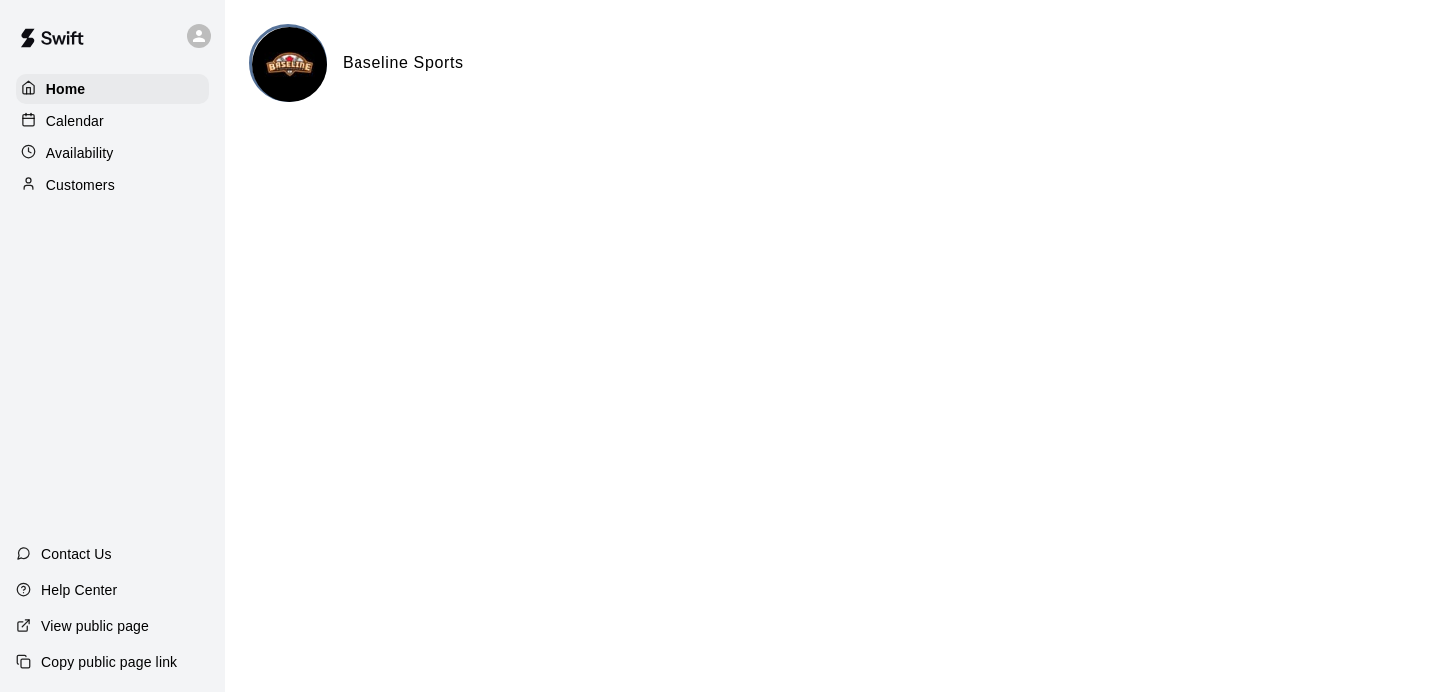
click at [121, 125] on div "Calendar" at bounding box center [112, 121] width 193 height 30
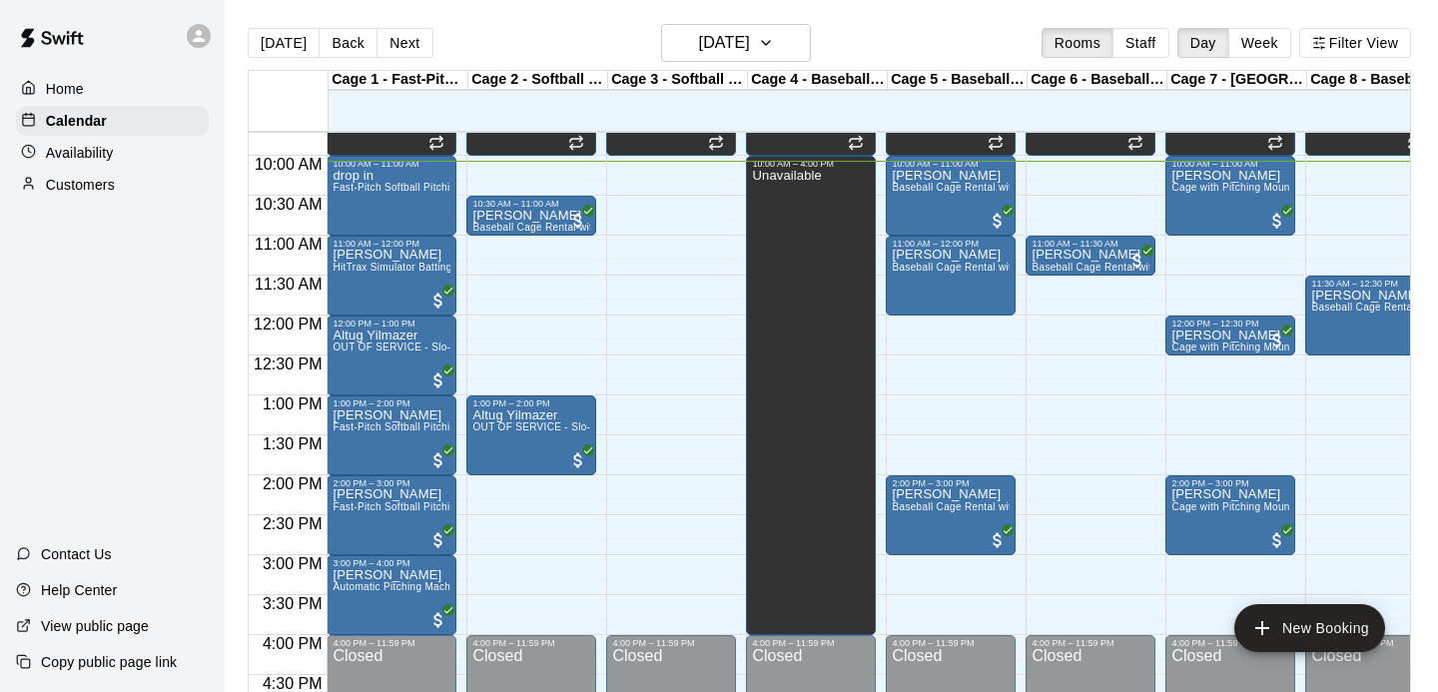
scroll to position [785, 0]
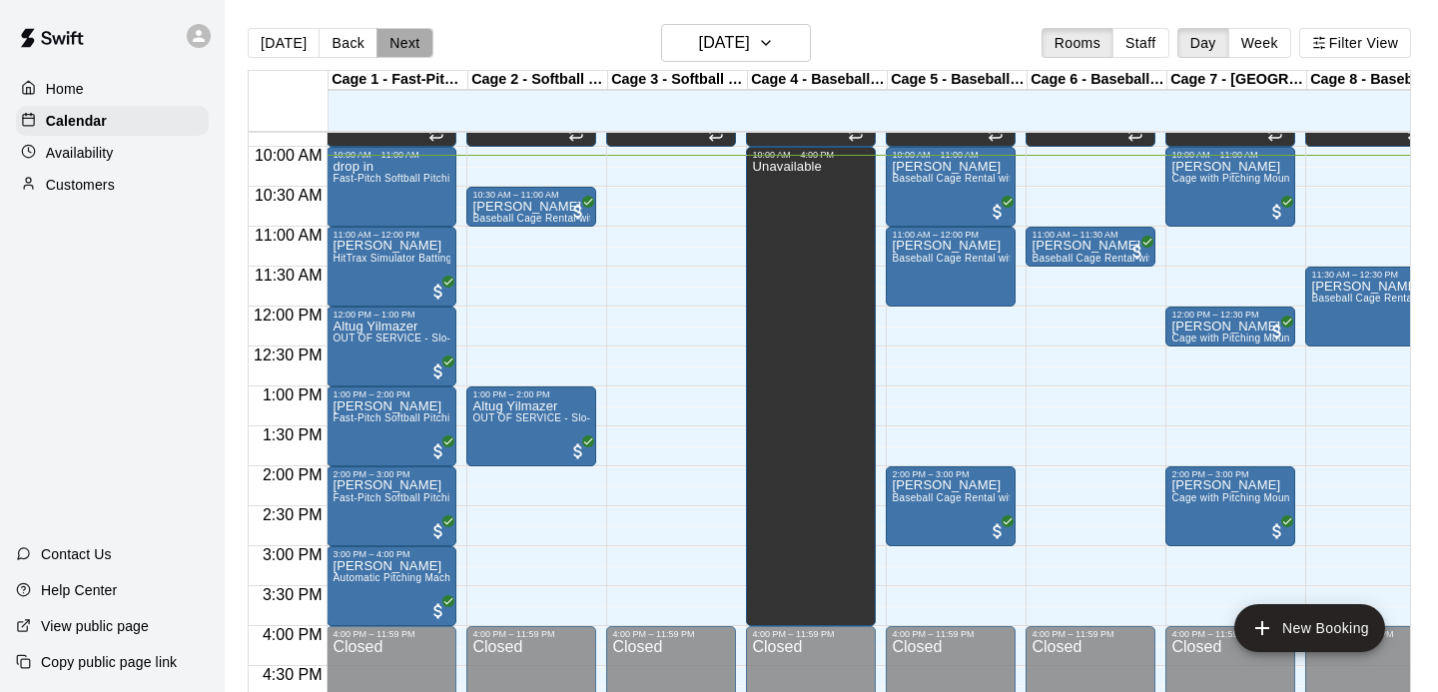
click at [401, 42] on button "Next" at bounding box center [404, 43] width 56 height 30
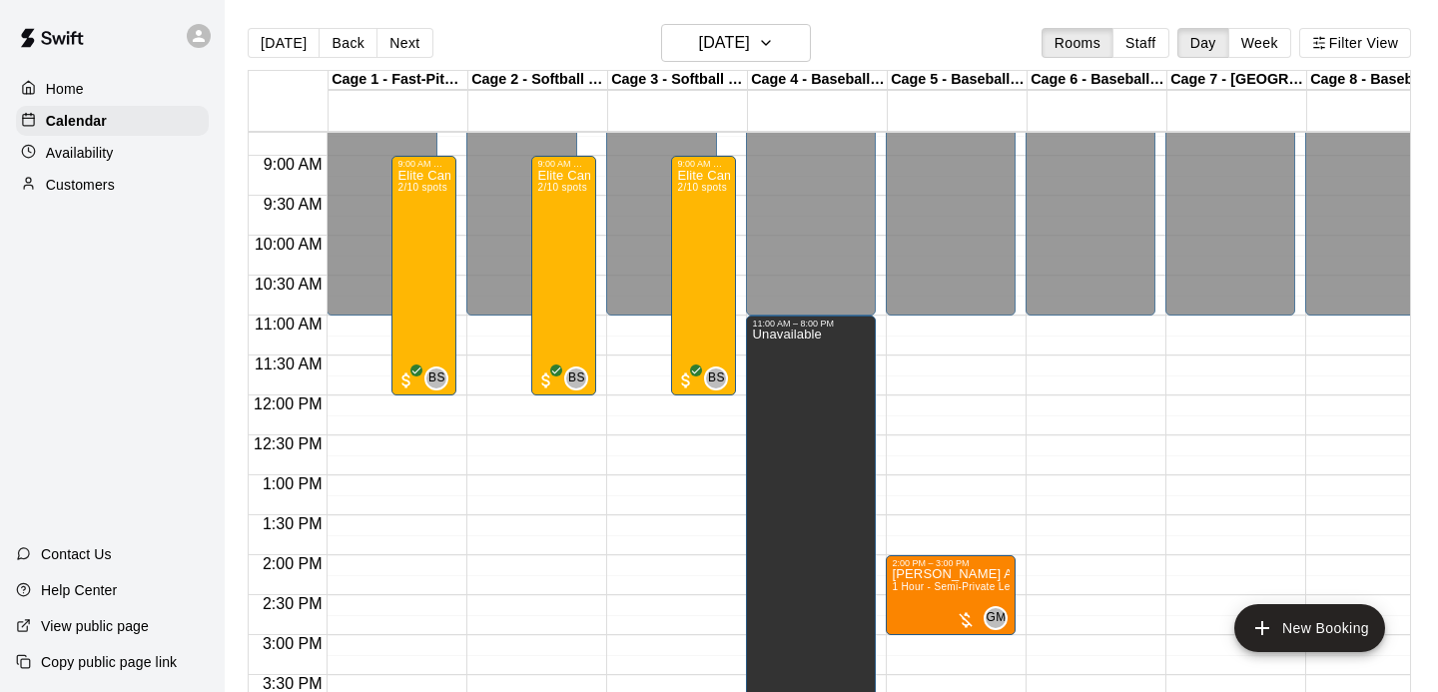
scroll to position [692, 0]
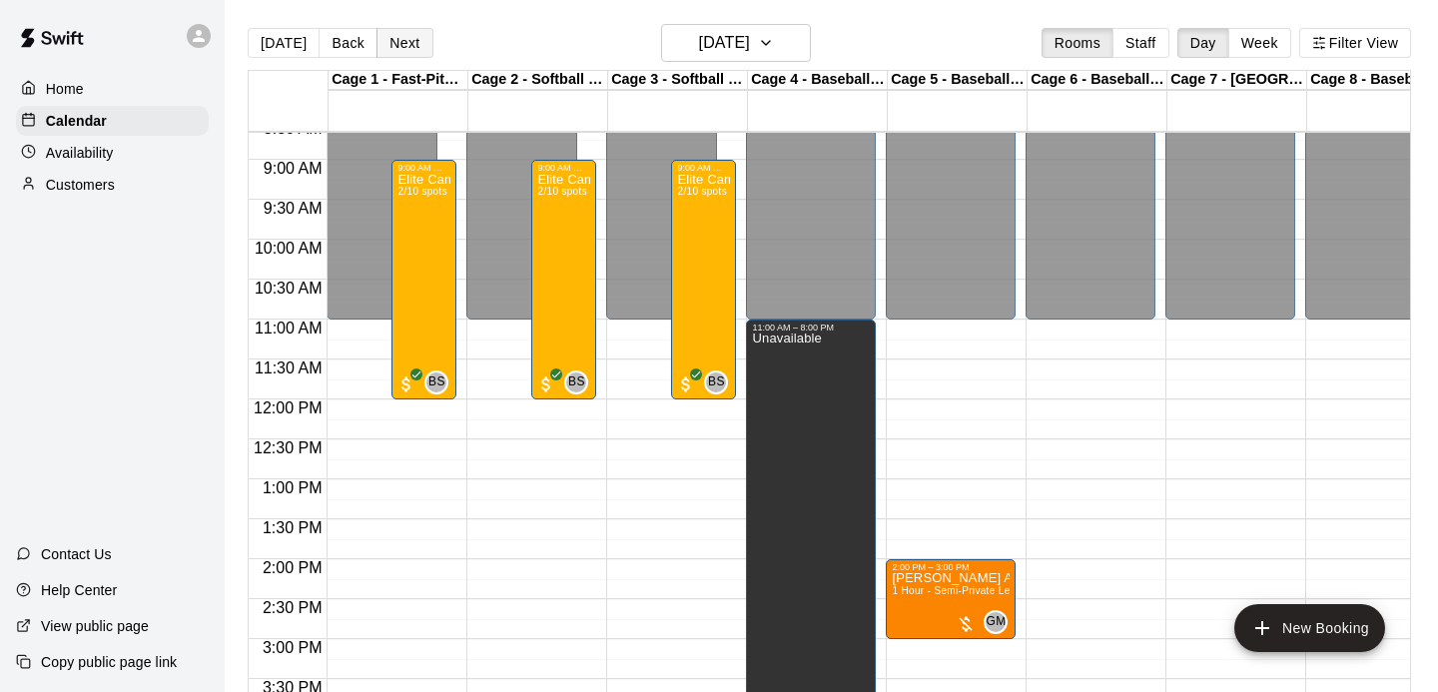
click at [407, 49] on button "Next" at bounding box center [404, 43] width 56 height 30
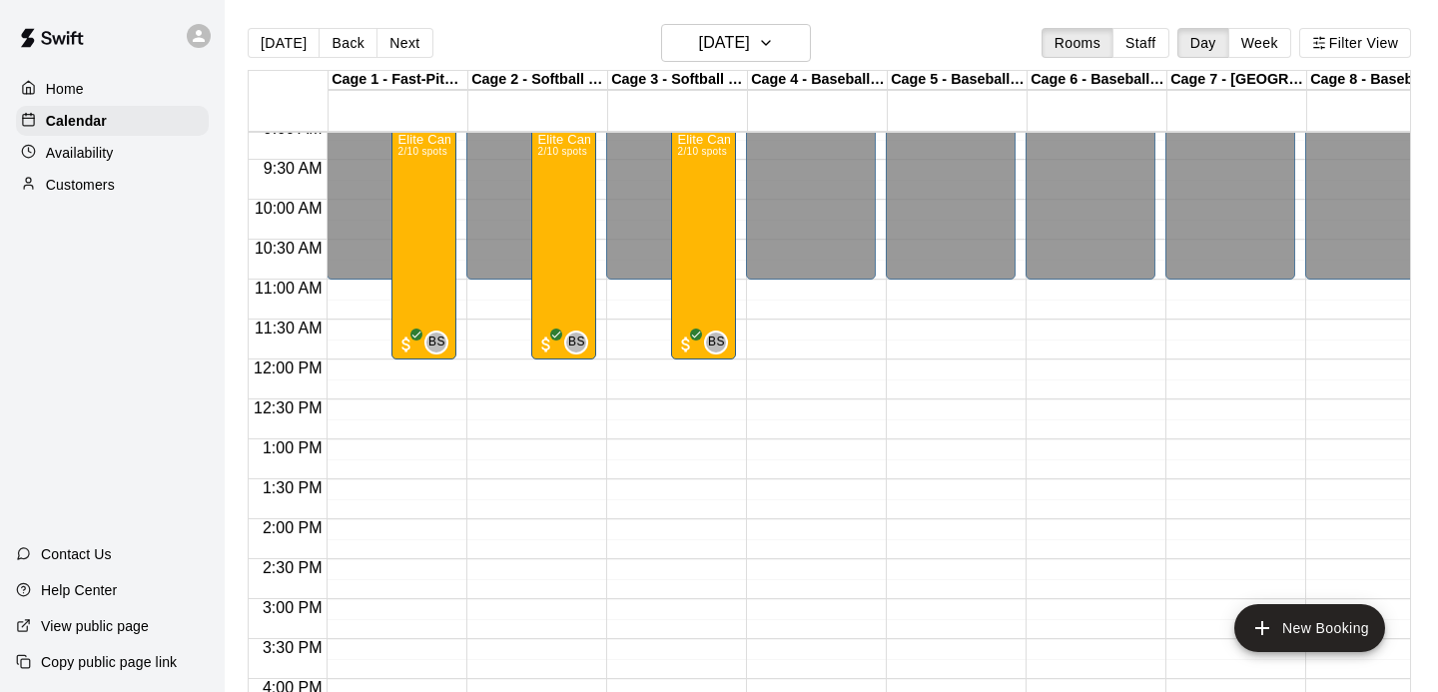
scroll to position [730, 0]
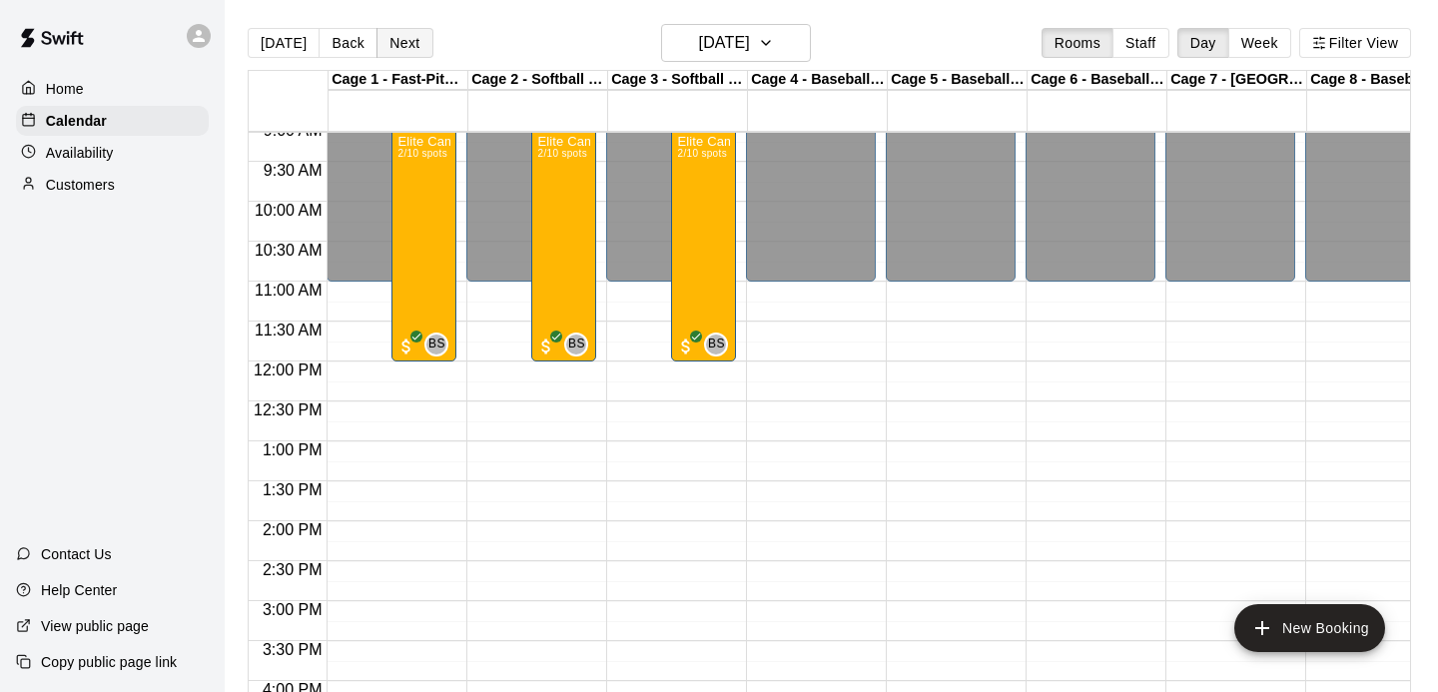
click at [399, 45] on button "Next" at bounding box center [404, 43] width 56 height 30
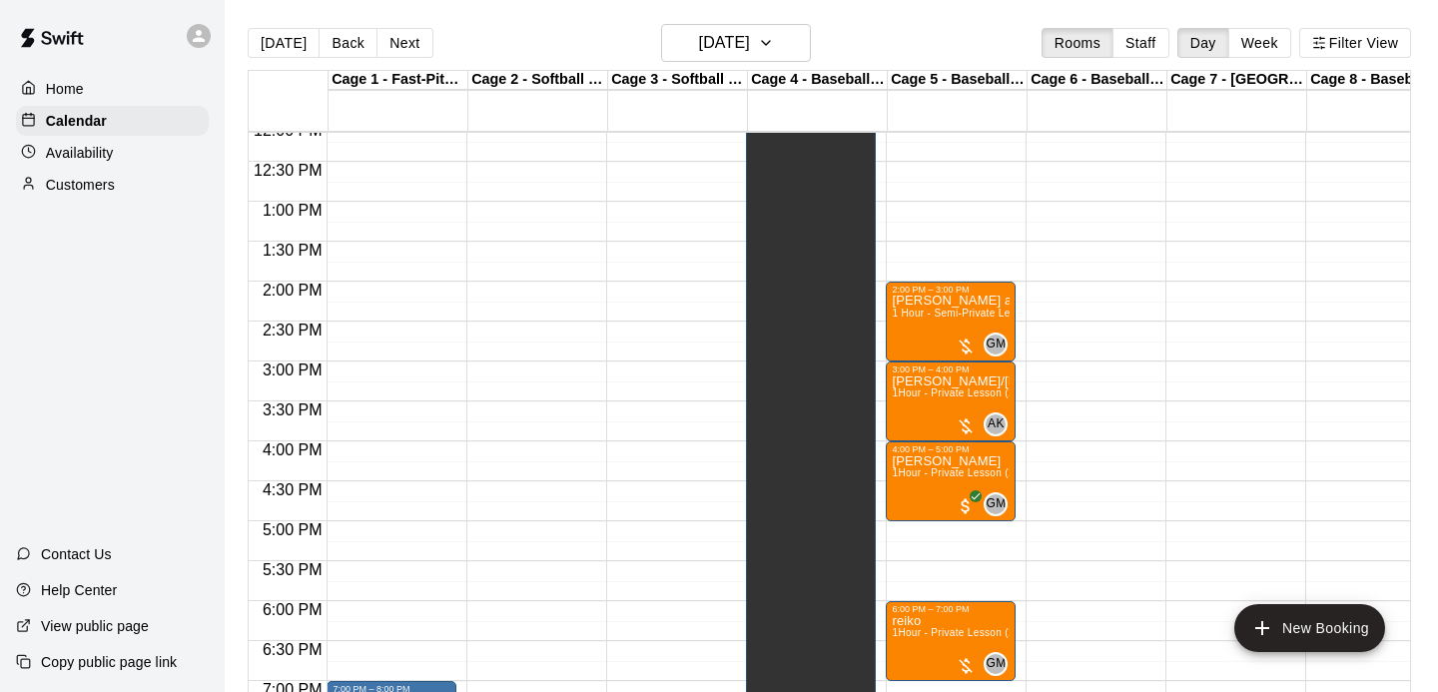
scroll to position [967, 0]
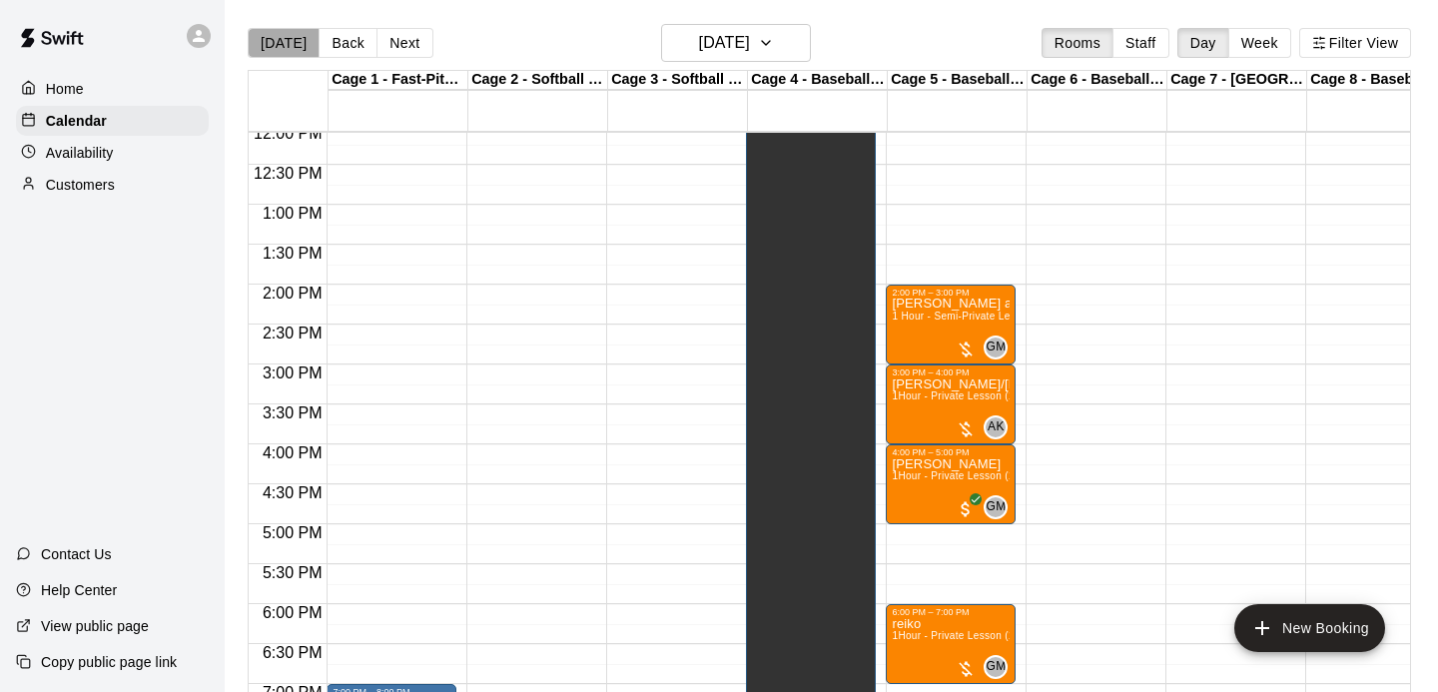
click at [284, 51] on button "[DATE]" at bounding box center [284, 43] width 72 height 30
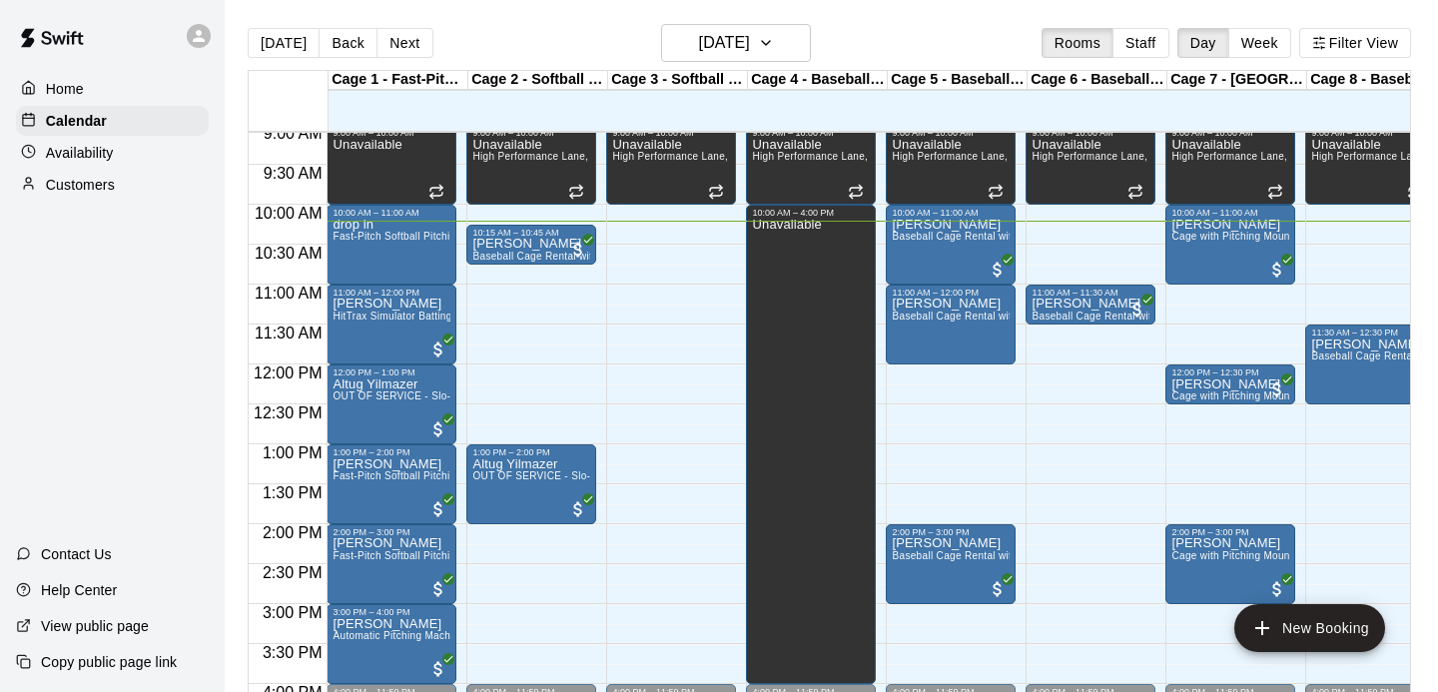
scroll to position [726, 0]
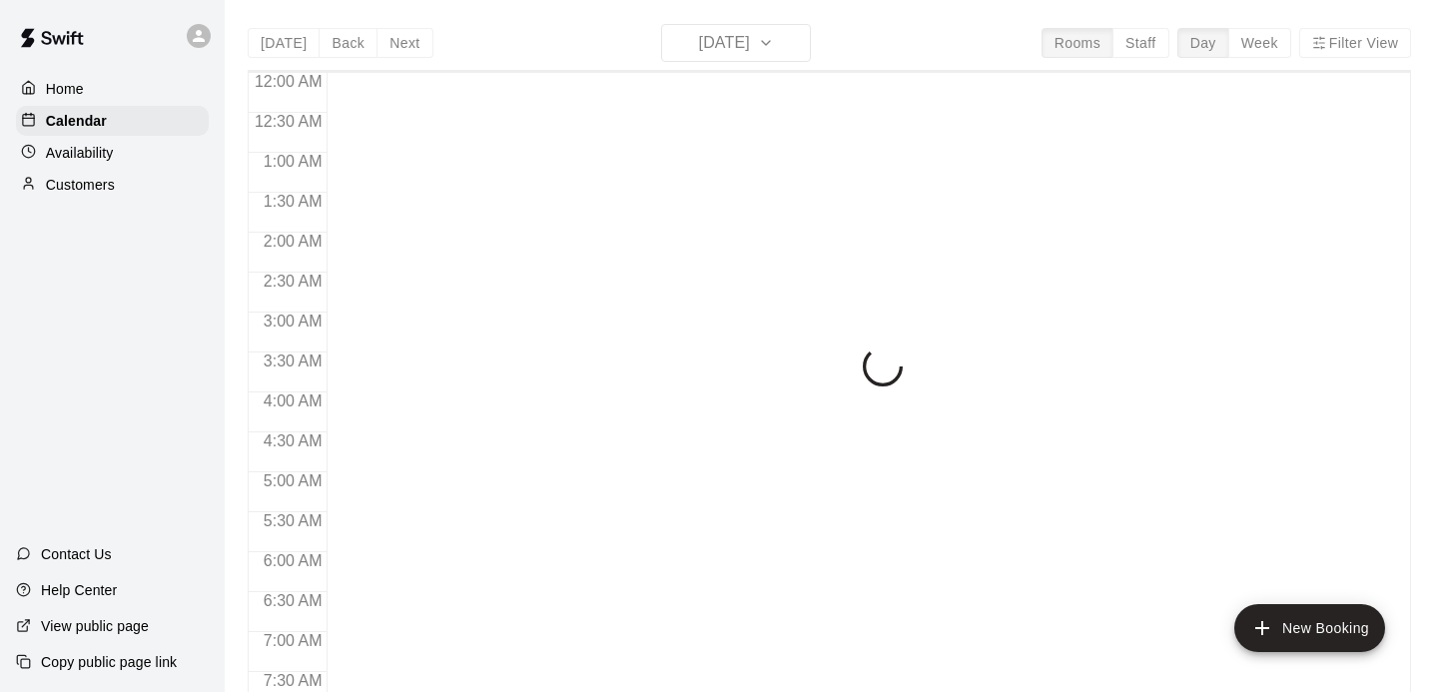
scroll to position [837, 0]
